Goal: Check status: Check status

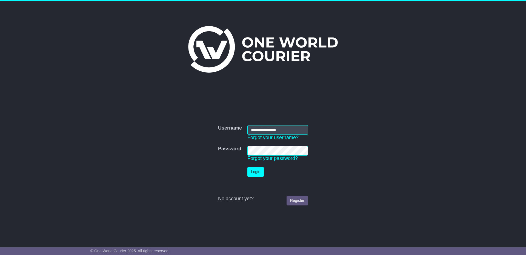
type input "**********"
click at [251, 169] on button "Login" at bounding box center [255, 172] width 16 height 10
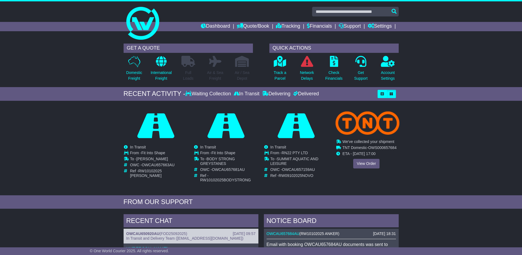
click at [359, 161] on div "Cancelled Waiting Collection In Transit InTransit Fit Into Shape To -" at bounding box center [366, 142] width 64 height 66
click at [366, 166] on link "View Order" at bounding box center [366, 164] width 26 height 10
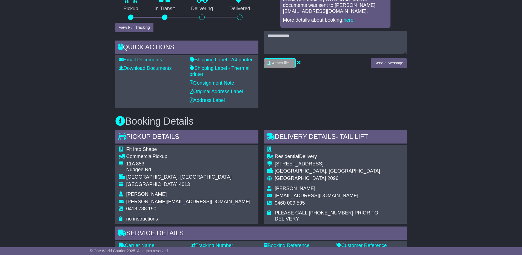
scroll to position [219, 0]
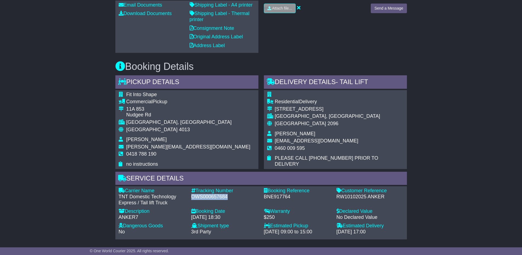
drag, startPoint x: 192, startPoint y: 196, endPoint x: 227, endPoint y: 198, distance: 34.8
click at [227, 198] on div "OWS000657684" at bounding box center [224, 197] width 67 height 6
copy div "OWS000657684"
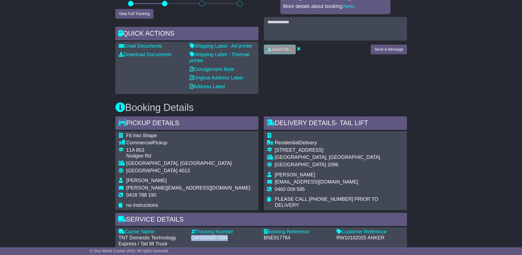
scroll to position [55, 0]
